Goal: Download file/media

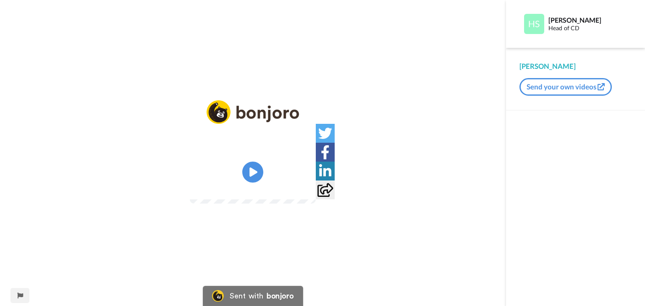
click at [269, 163] on video at bounding box center [253, 172] width 126 height 63
drag, startPoint x: 245, startPoint y: 177, endPoint x: 205, endPoint y: 154, distance: 46.1
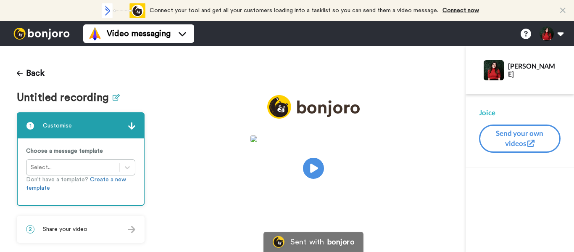
click at [113, 97] on icon at bounding box center [116, 97] width 7 height 6
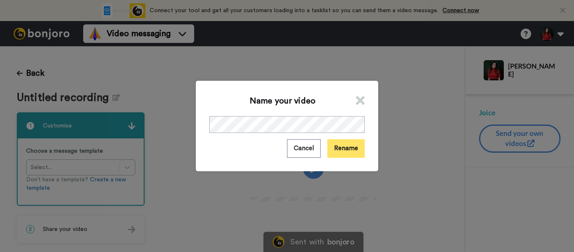
click at [338, 142] on button "Rename" at bounding box center [345, 148] width 37 height 18
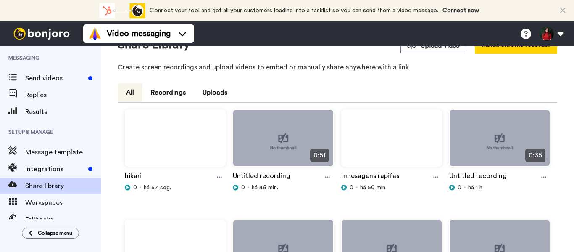
scroll to position [42, 0]
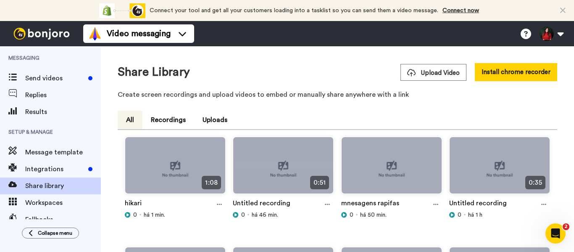
click at [212, 201] on div "hikari" at bounding box center [175, 204] width 101 height 13
click at [217, 205] on icon at bounding box center [219, 204] width 5 height 6
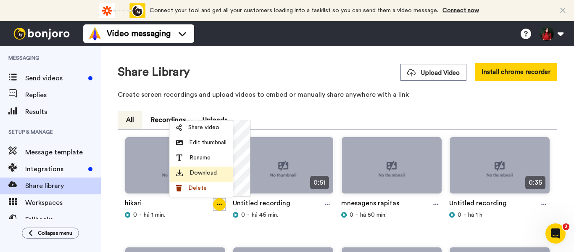
click at [205, 172] on span "Download" at bounding box center [202, 172] width 27 height 8
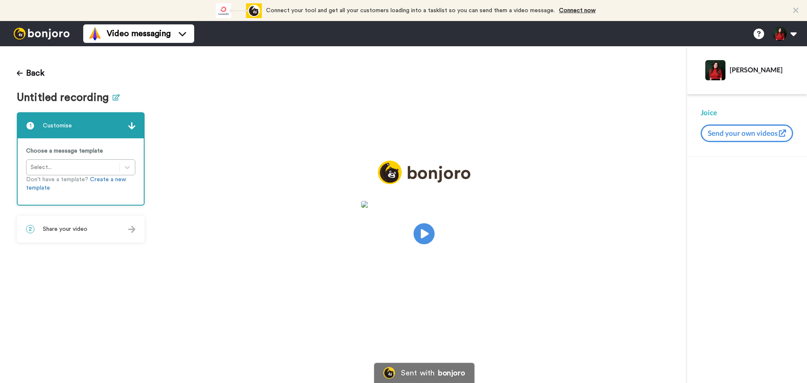
click at [115, 95] on icon at bounding box center [116, 97] width 7 height 6
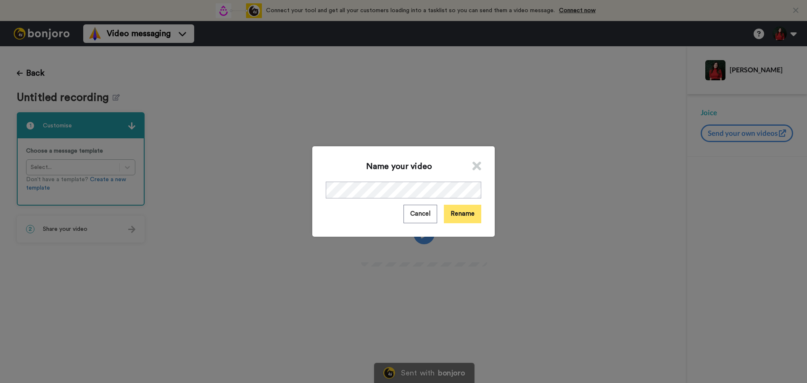
click at [462, 222] on button "Rename" at bounding box center [462, 214] width 37 height 18
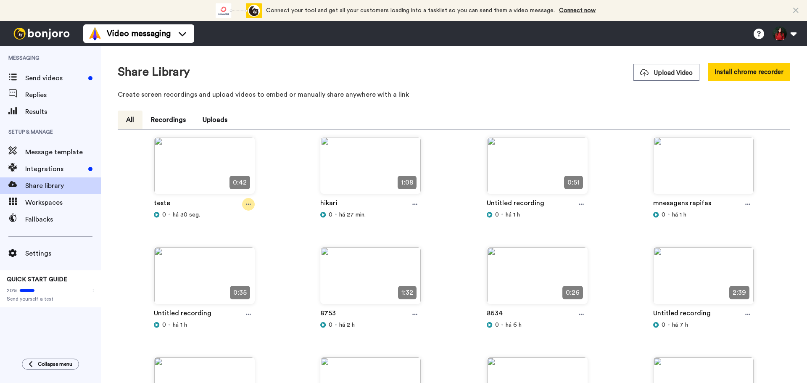
click at [247, 207] on icon at bounding box center [248, 204] width 5 height 6
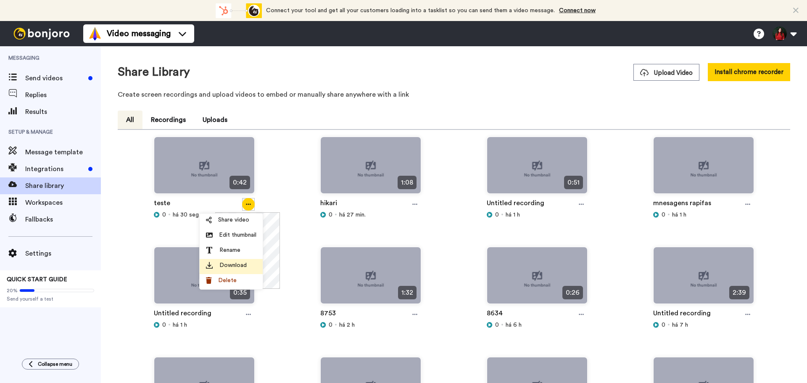
click at [242, 271] on li "Download" at bounding box center [231, 266] width 63 height 15
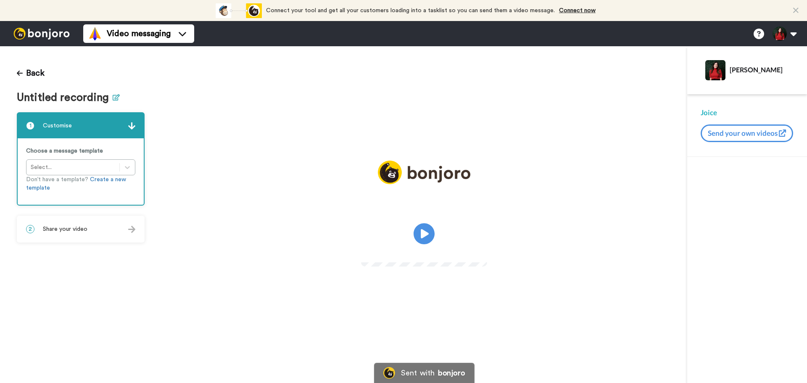
click at [113, 102] on button at bounding box center [116, 98] width 7 height 12
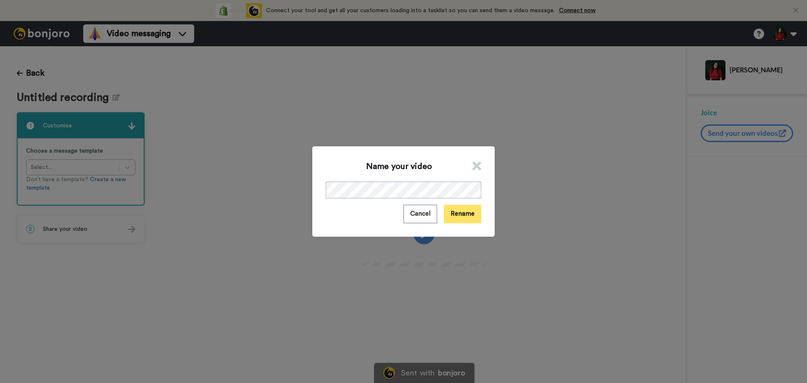
click at [461, 213] on button "Rename" at bounding box center [462, 214] width 37 height 18
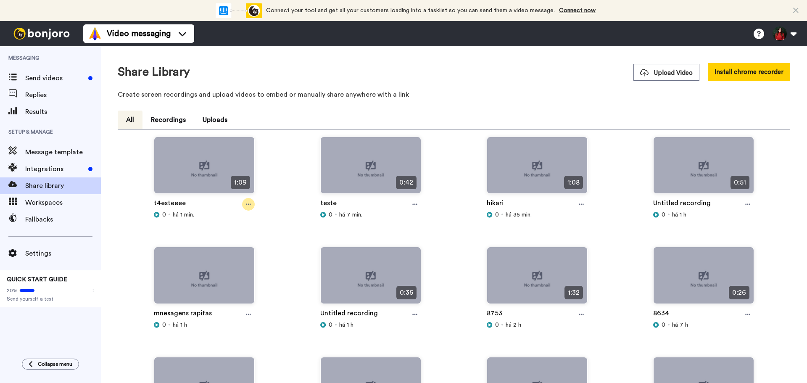
click at [250, 207] on icon at bounding box center [248, 204] width 5 height 6
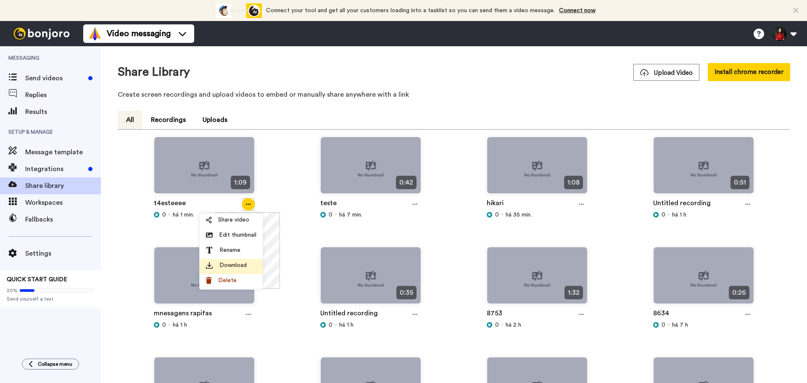
click at [246, 268] on div "Download" at bounding box center [231, 265] width 50 height 8
